Goal: Task Accomplishment & Management: Complete application form

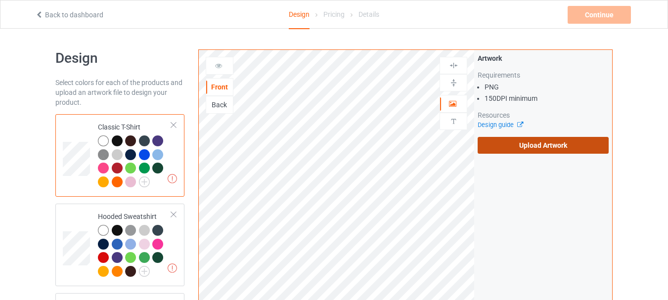
click at [560, 142] on label "Upload Artwork" at bounding box center [543, 145] width 131 height 17
click at [0, 0] on input "Upload Artwork" at bounding box center [0, 0] width 0 height 0
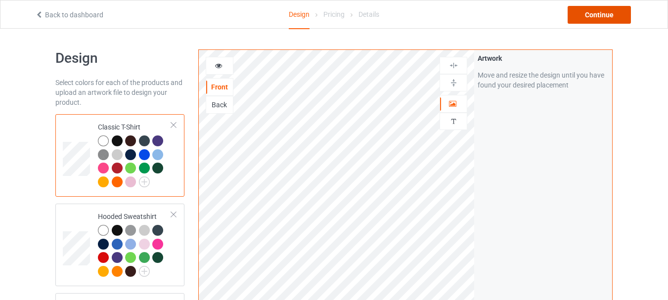
drag, startPoint x: 613, startPoint y: 16, endPoint x: 603, endPoint y: 34, distance: 20.1
click at [613, 16] on div "Continue" at bounding box center [599, 15] width 63 height 18
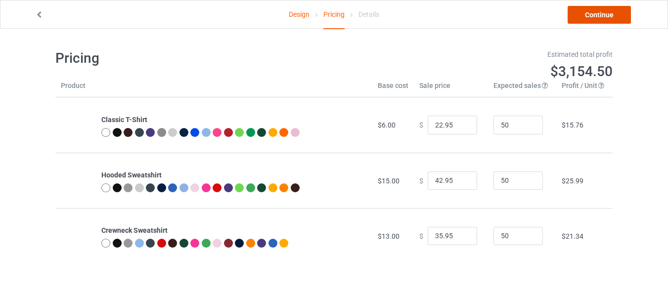
click at [604, 15] on link "Continue" at bounding box center [599, 15] width 63 height 18
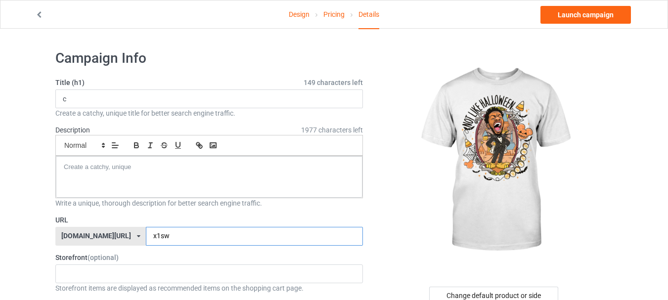
click at [198, 243] on input "x1sw" at bounding box center [254, 236] width 217 height 19
type input "x1swGK"
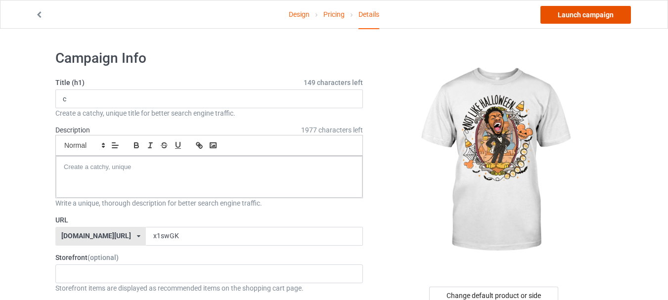
click at [555, 15] on link "Launch campaign" at bounding box center [586, 15] width 91 height 18
